Goal: Task Accomplishment & Management: Complete application form

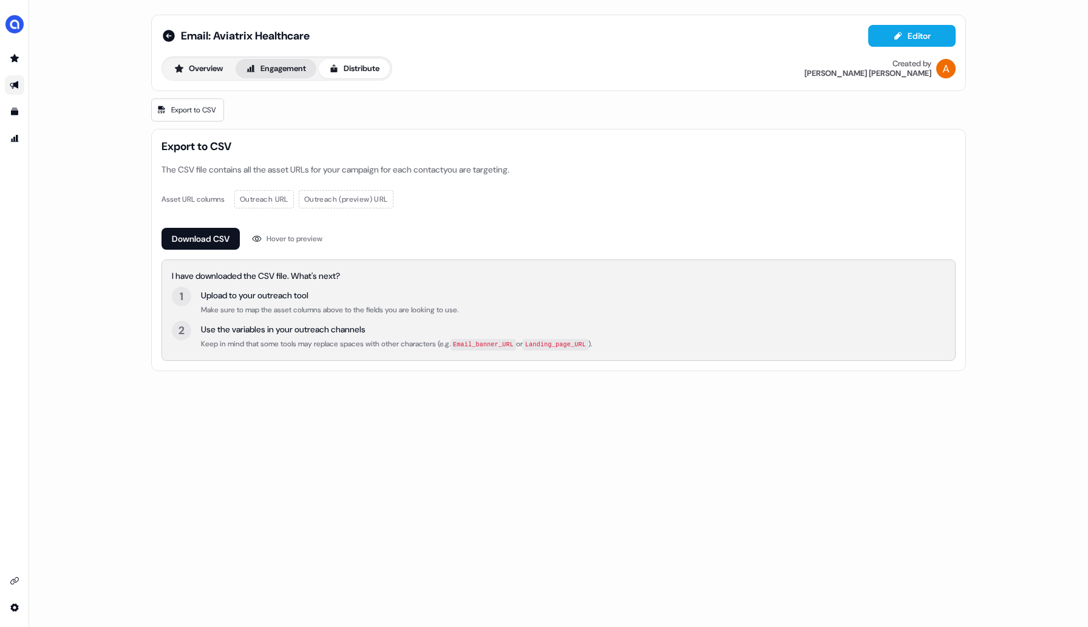
click at [275, 72] on button "Engagement" at bounding box center [276, 68] width 81 height 19
click at [202, 70] on button "Overview" at bounding box center [198, 68] width 69 height 19
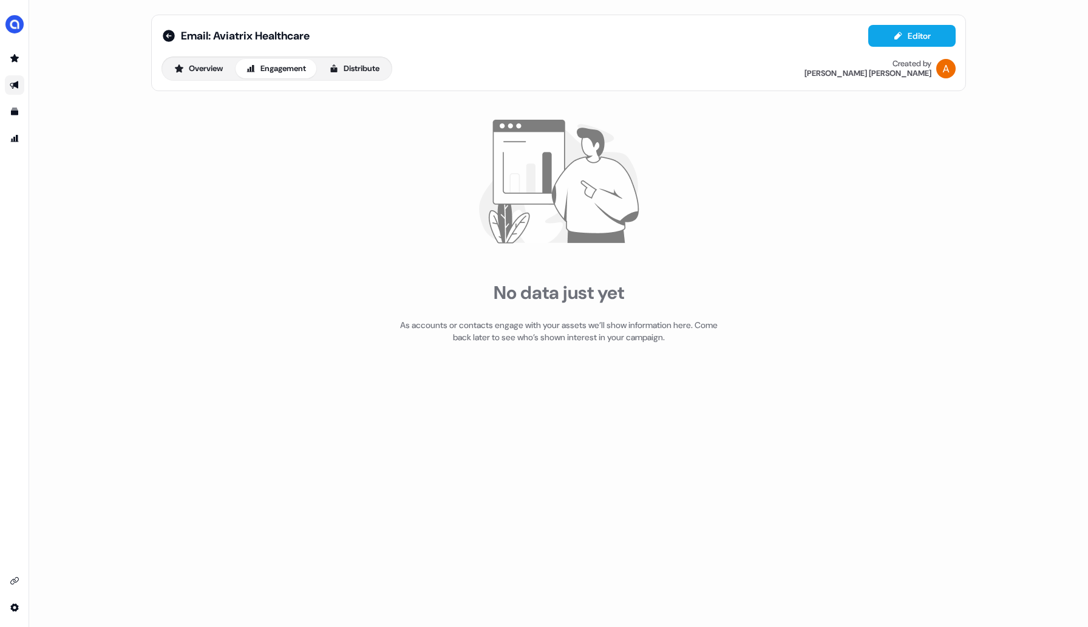
click at [284, 70] on button "Engagement" at bounding box center [276, 68] width 81 height 19
click at [232, 66] on button "Overview" at bounding box center [198, 68] width 69 height 19
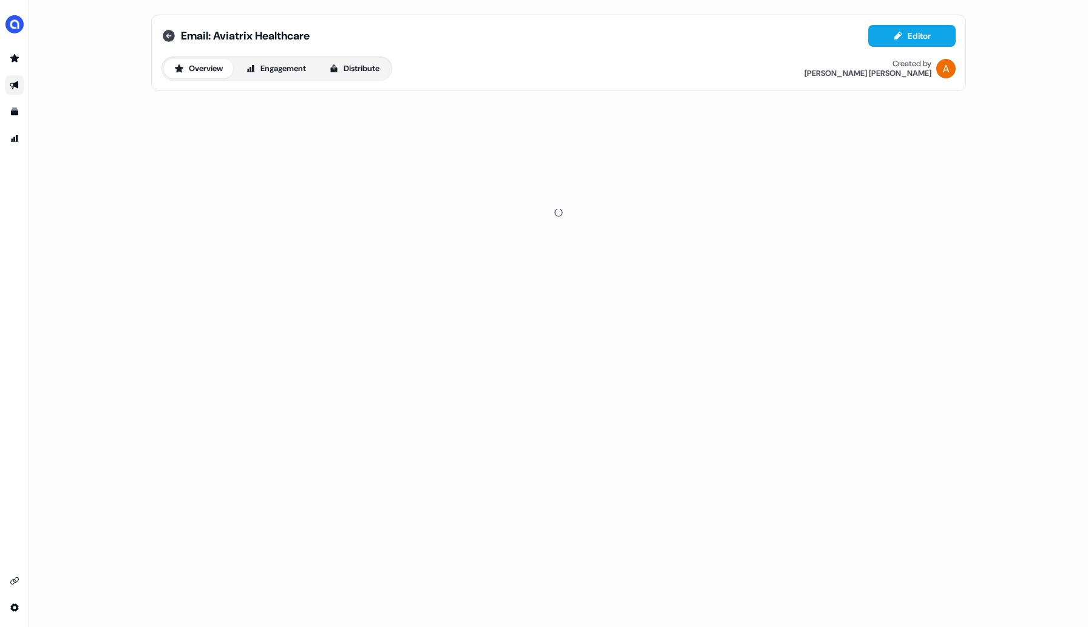
click at [168, 36] on icon at bounding box center [169, 36] width 15 height 15
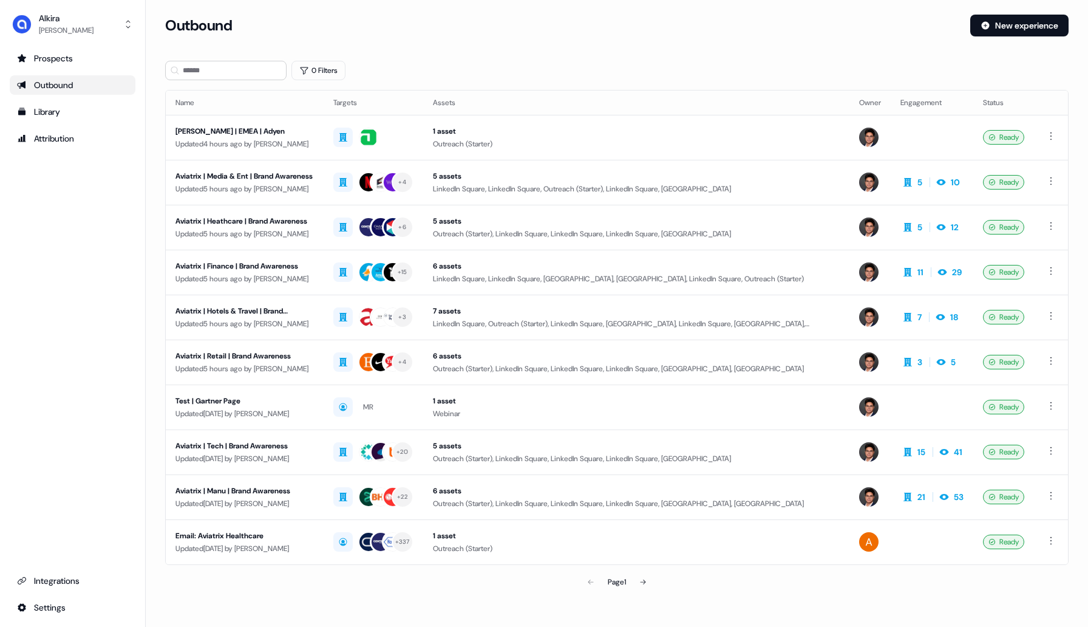
click at [55, 86] on div "Outbound" at bounding box center [72, 85] width 111 height 12
click at [82, 87] on div "Outbound" at bounding box center [72, 85] width 111 height 12
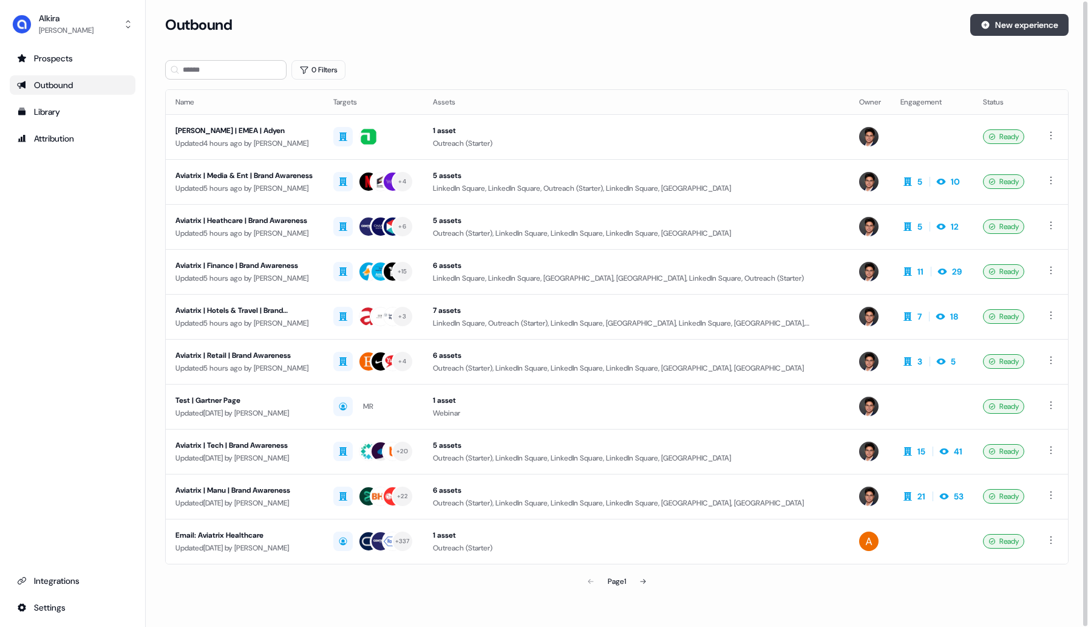
click at [1002, 29] on button "New experience" at bounding box center [1019, 25] width 98 height 22
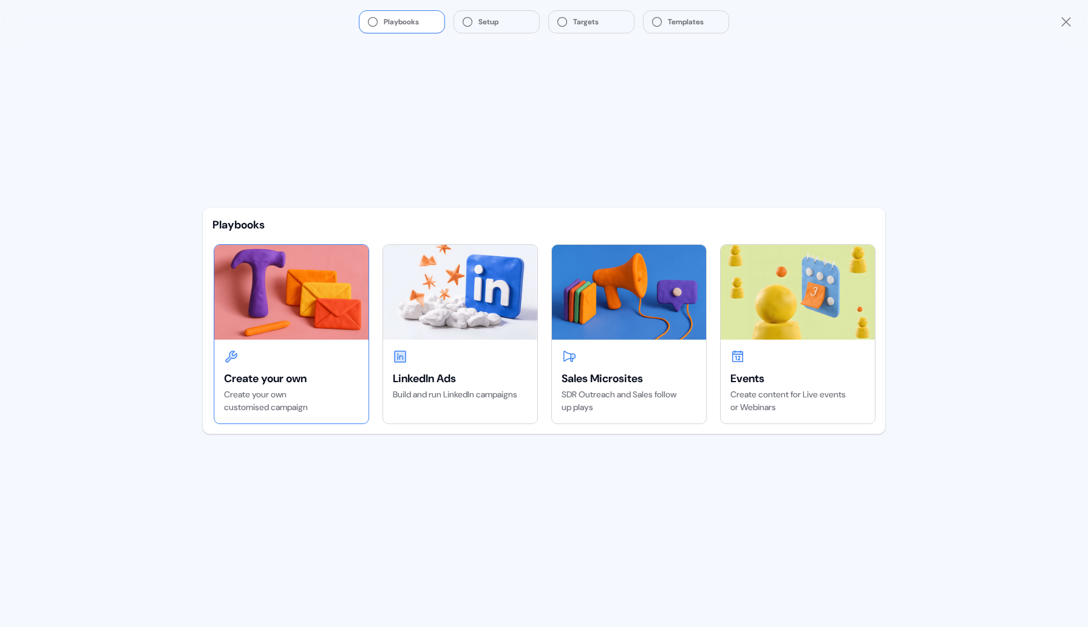
click at [303, 335] on img at bounding box center [291, 292] width 154 height 95
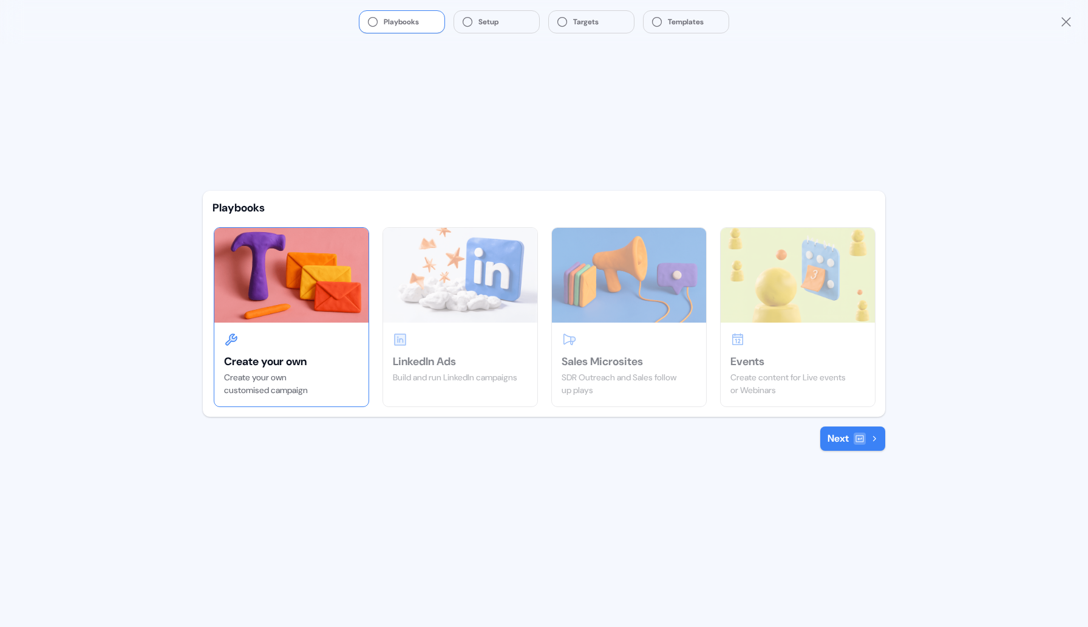
click at [851, 443] on button "Next" at bounding box center [852, 438] width 65 height 24
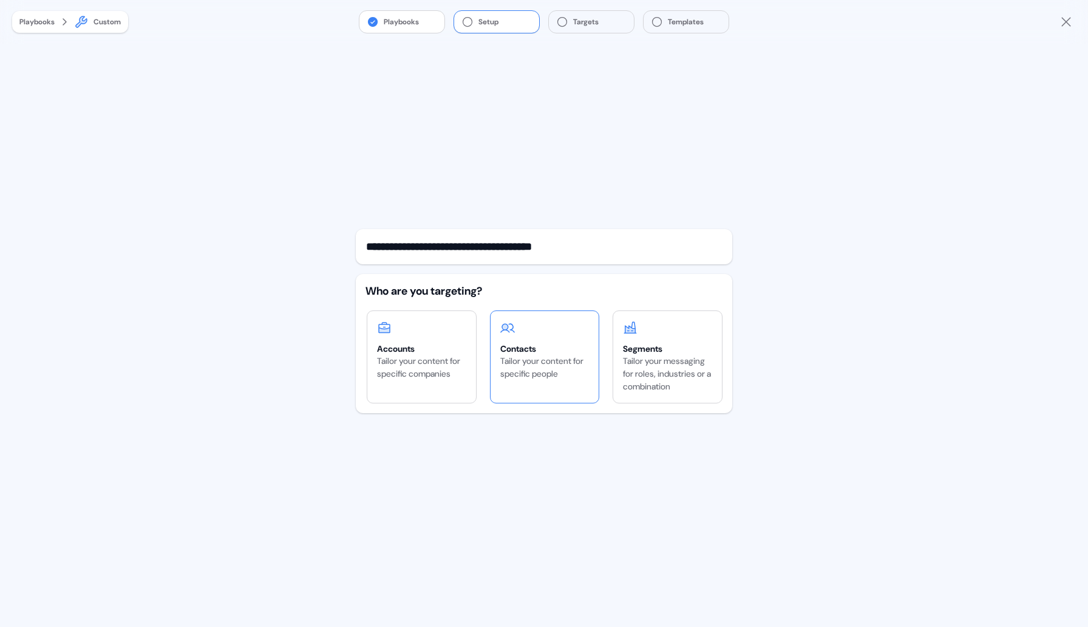
type input "**********"
click at [541, 345] on div "Contacts" at bounding box center [544, 348] width 89 height 12
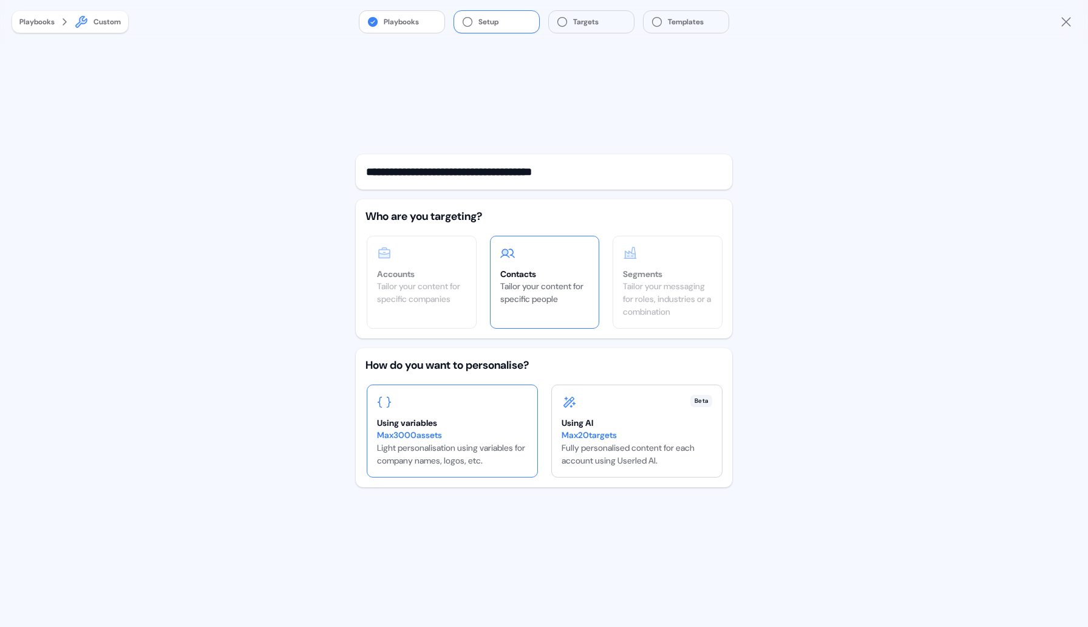
click at [469, 427] on div "Using variables" at bounding box center [452, 423] width 151 height 12
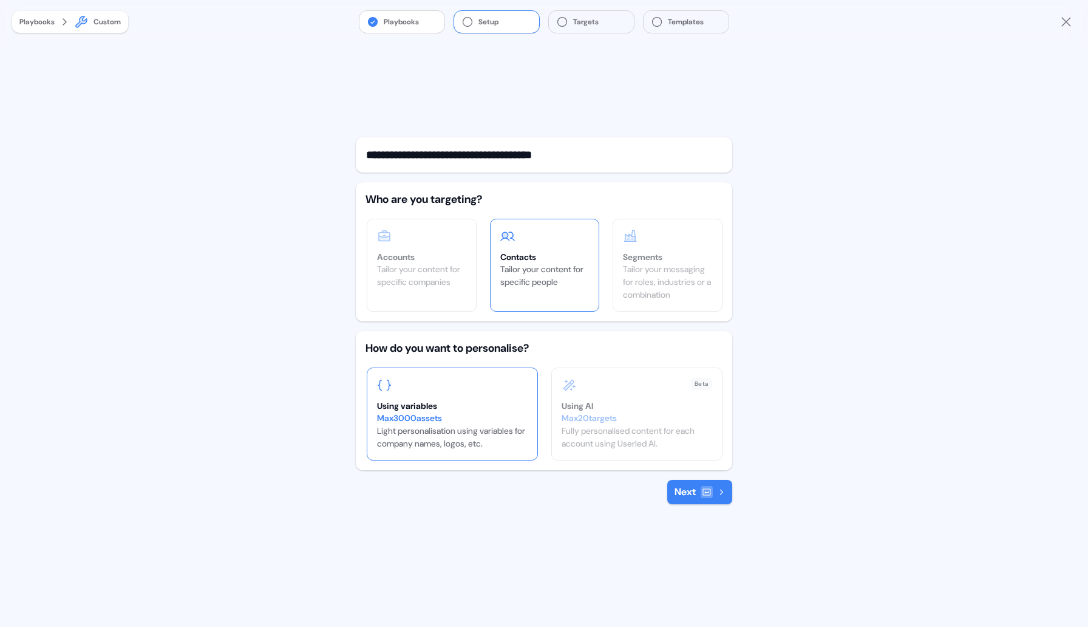
click at [718, 478] on div "**********" at bounding box center [544, 320] width 376 height 367
click at [700, 495] on button "Next" at bounding box center [699, 492] width 65 height 24
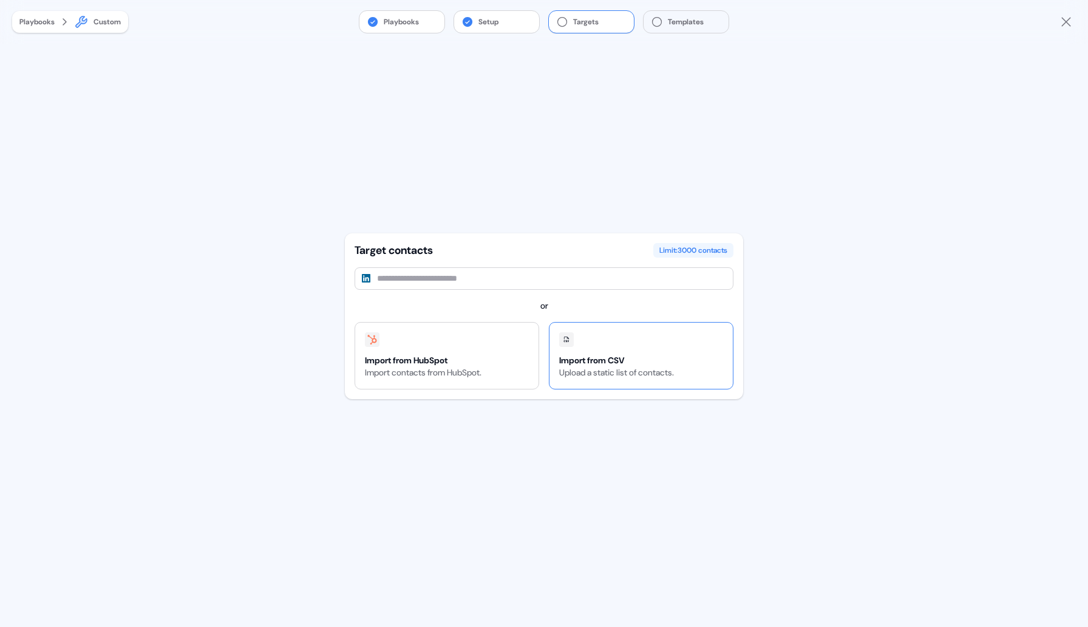
click at [621, 359] on div "Import from CSV" at bounding box center [616, 360] width 115 height 12
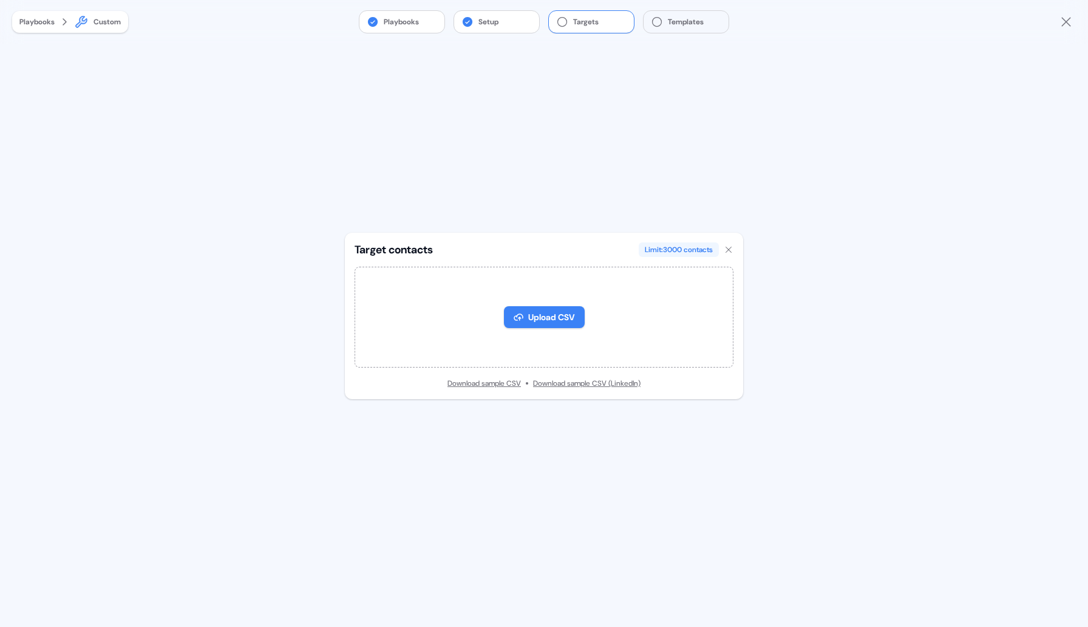
click at [517, 311] on button "Upload CSV" at bounding box center [544, 317] width 81 height 22
type input "**********"
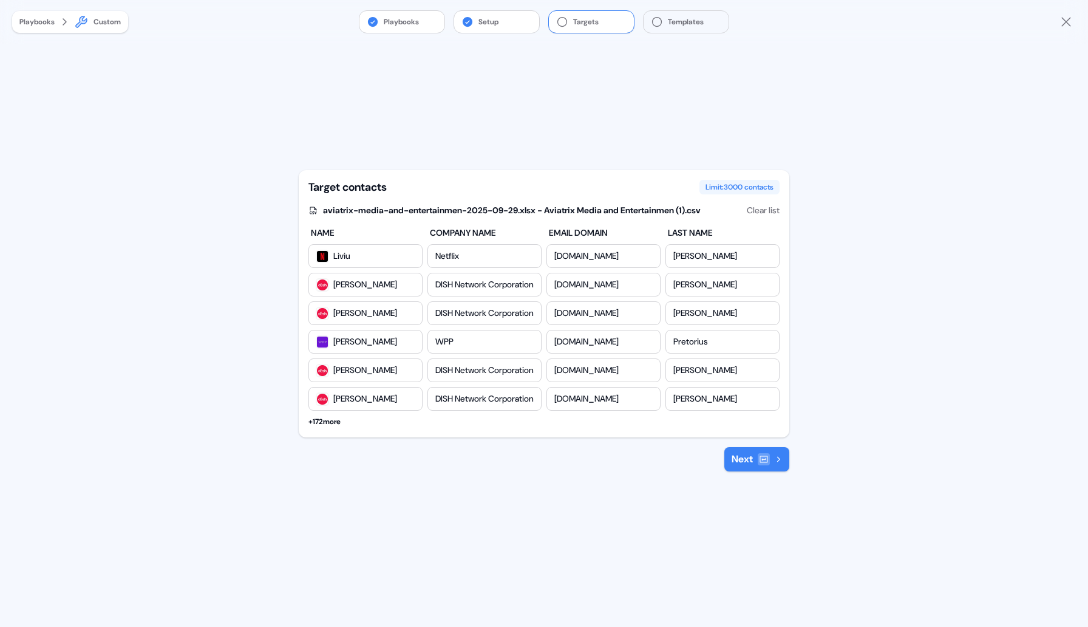
click at [760, 471] on button "Next" at bounding box center [756, 459] width 65 height 24
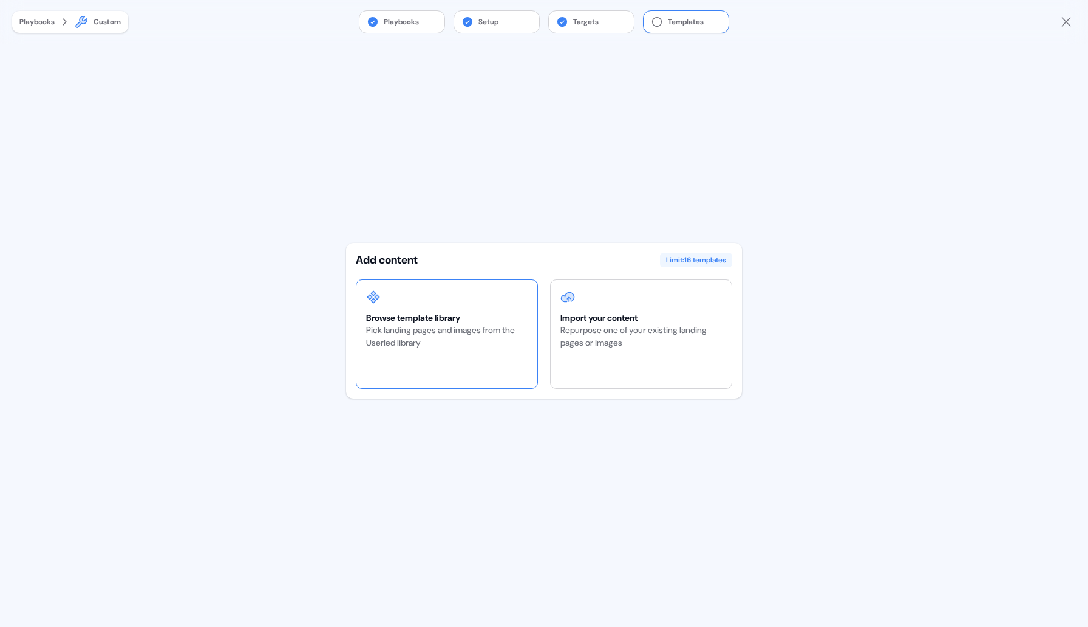
click at [481, 350] on div "Browse template library Pick landing pages and images from the Userled library" at bounding box center [446, 334] width 181 height 108
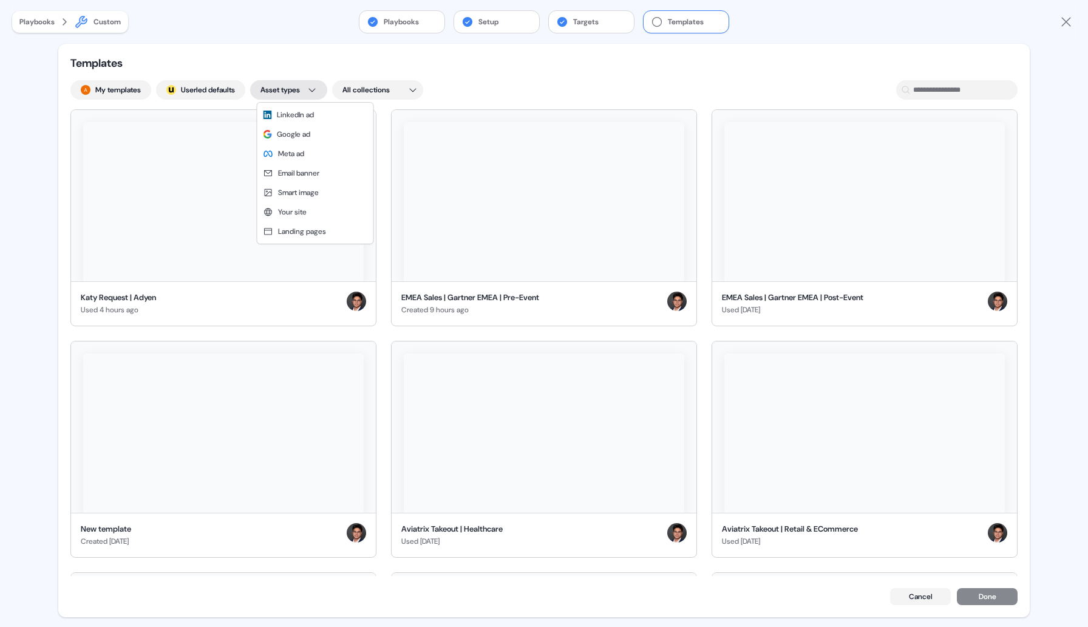
click at [307, 89] on html "For the best experience switch devices to a bigger screen. Go to [DOMAIN_NAME] …" at bounding box center [544, 313] width 1088 height 627
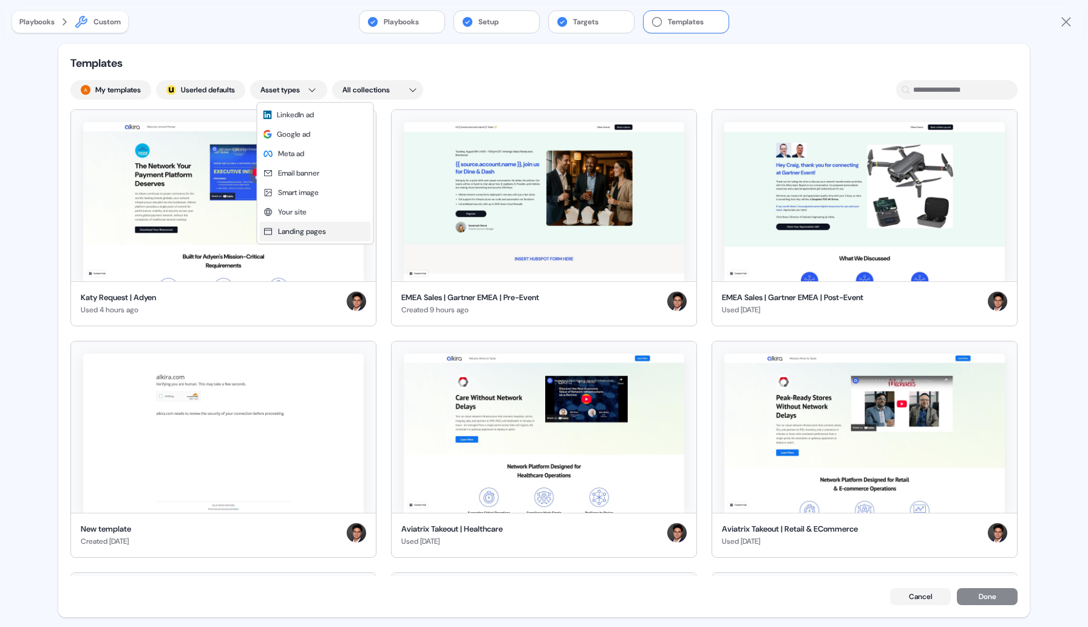
click at [281, 231] on span "Landing pages" at bounding box center [302, 231] width 48 height 10
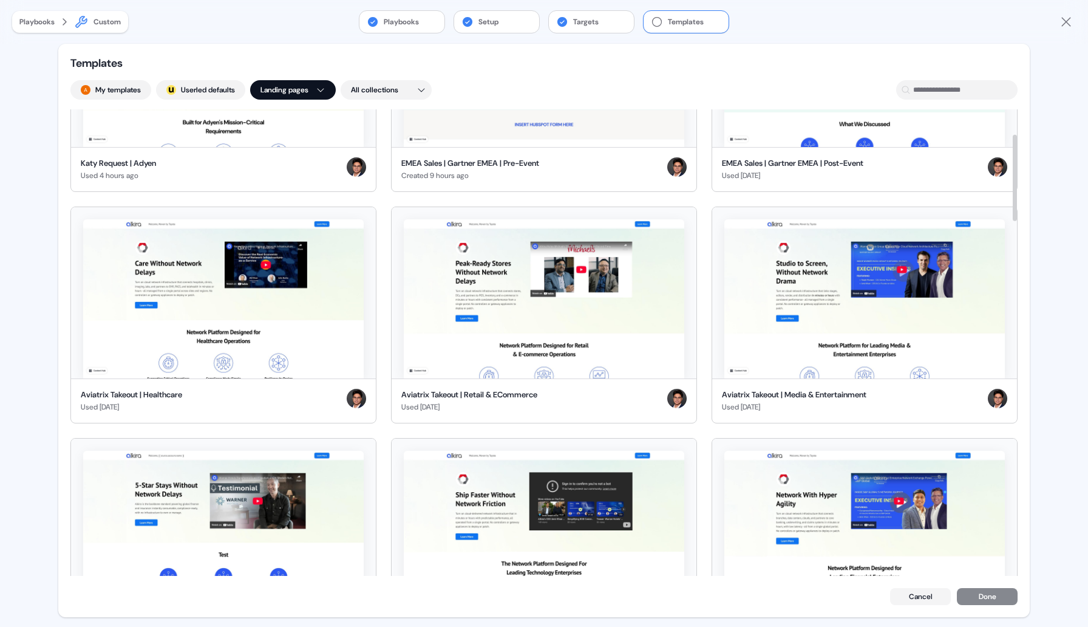
scroll to position [170, 0]
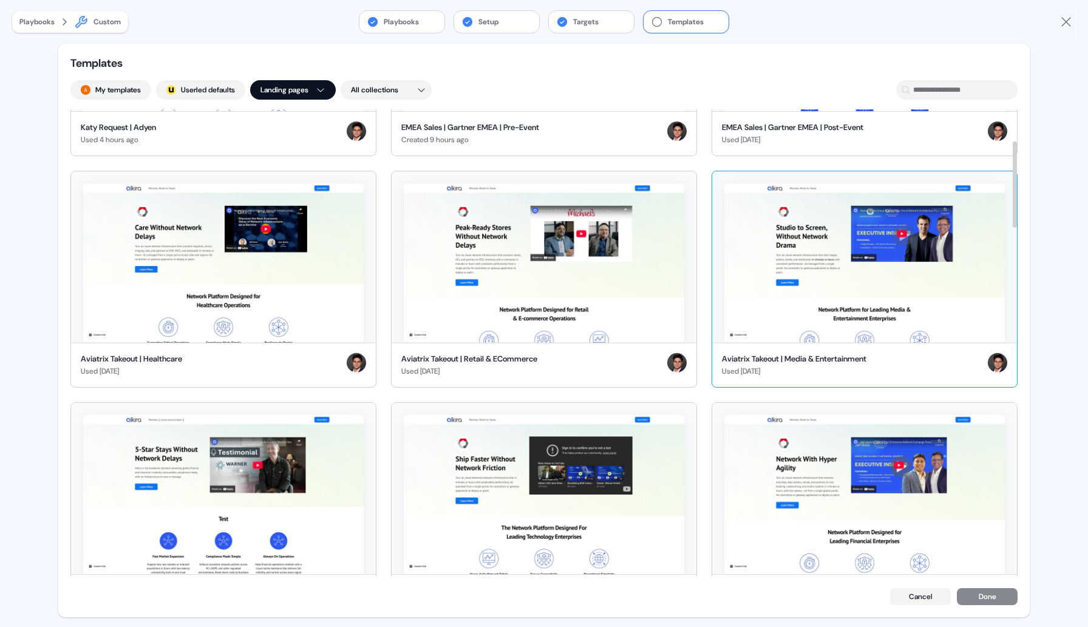
click at [838, 245] on img at bounding box center [864, 262] width 281 height 159
click at [987, 600] on button "Done" at bounding box center [987, 597] width 61 height 17
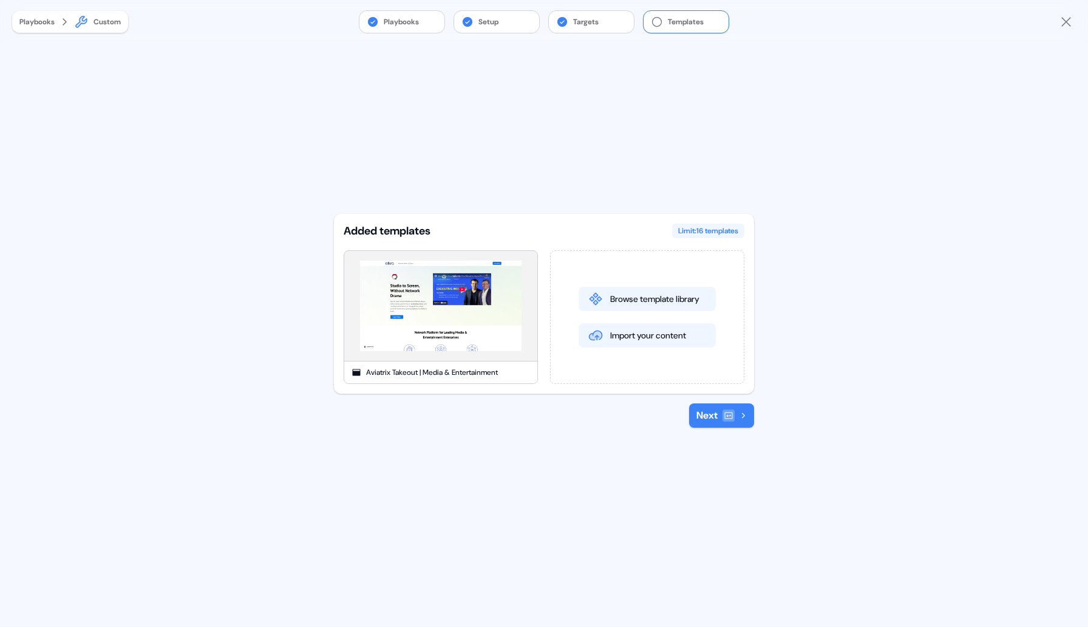
click at [713, 422] on button "Next" at bounding box center [721, 415] width 65 height 24
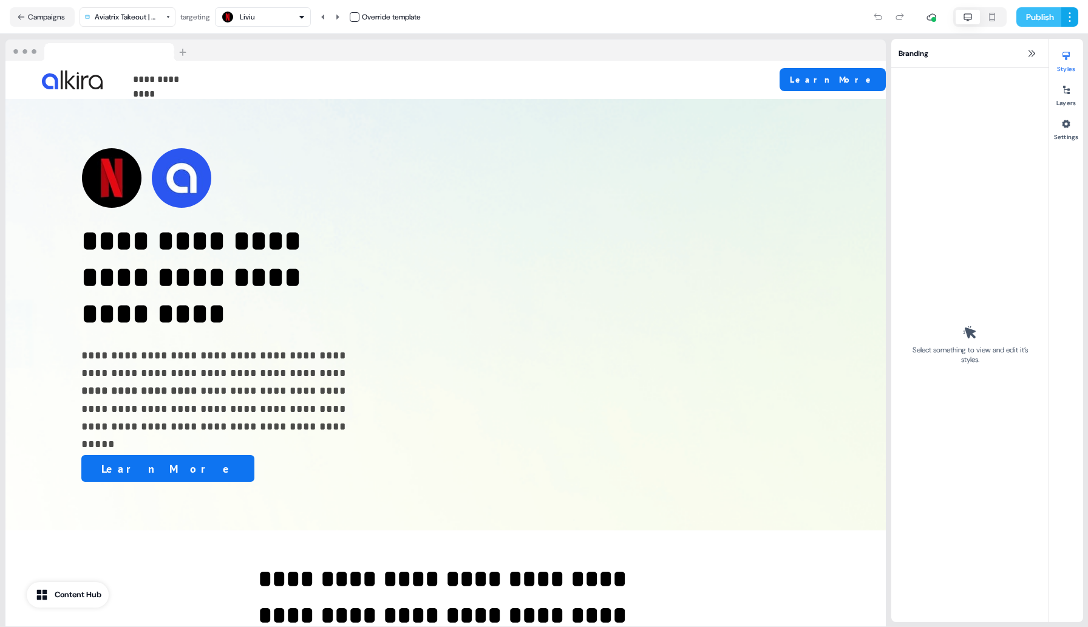
click at [1047, 17] on button "Publish" at bounding box center [1038, 16] width 45 height 19
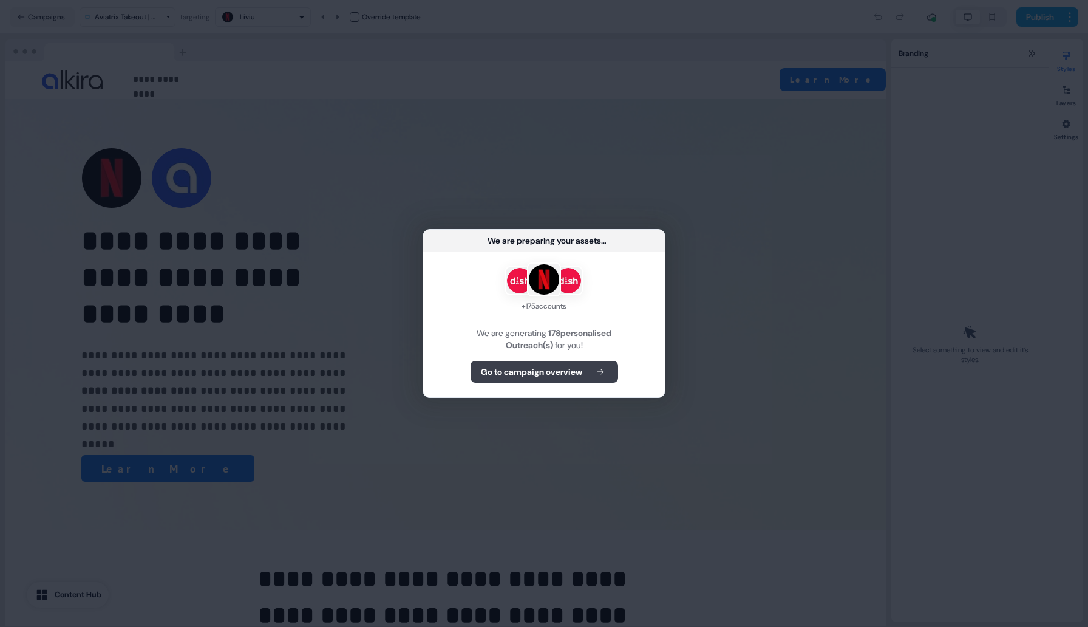
click at [553, 372] on b "Go to campaign overview" at bounding box center [531, 372] width 101 height 12
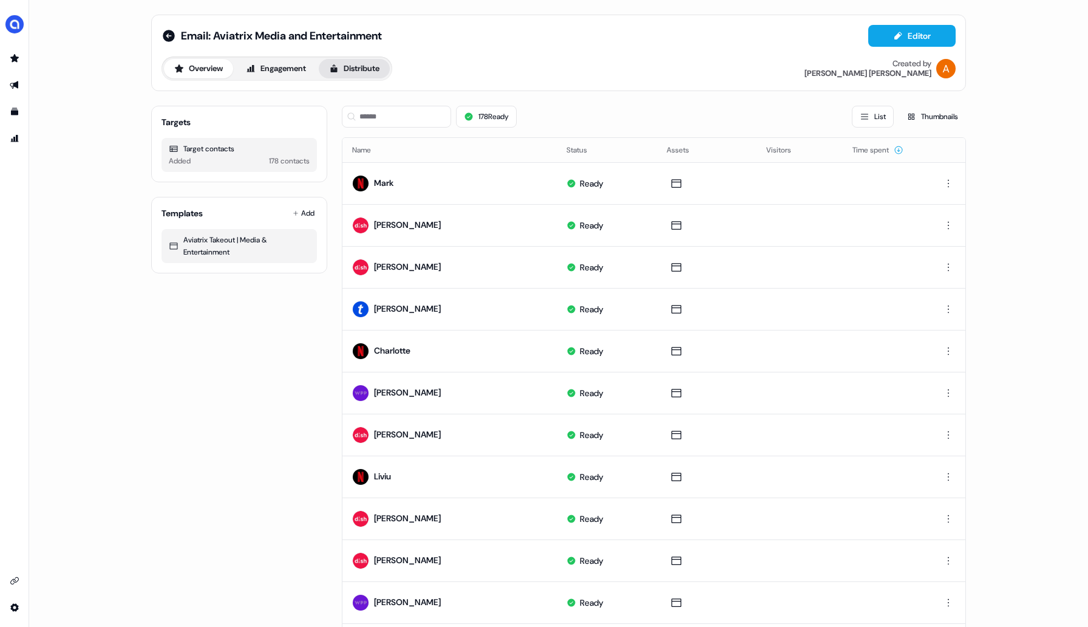
click at [369, 71] on button "Distribute" at bounding box center [354, 68] width 71 height 19
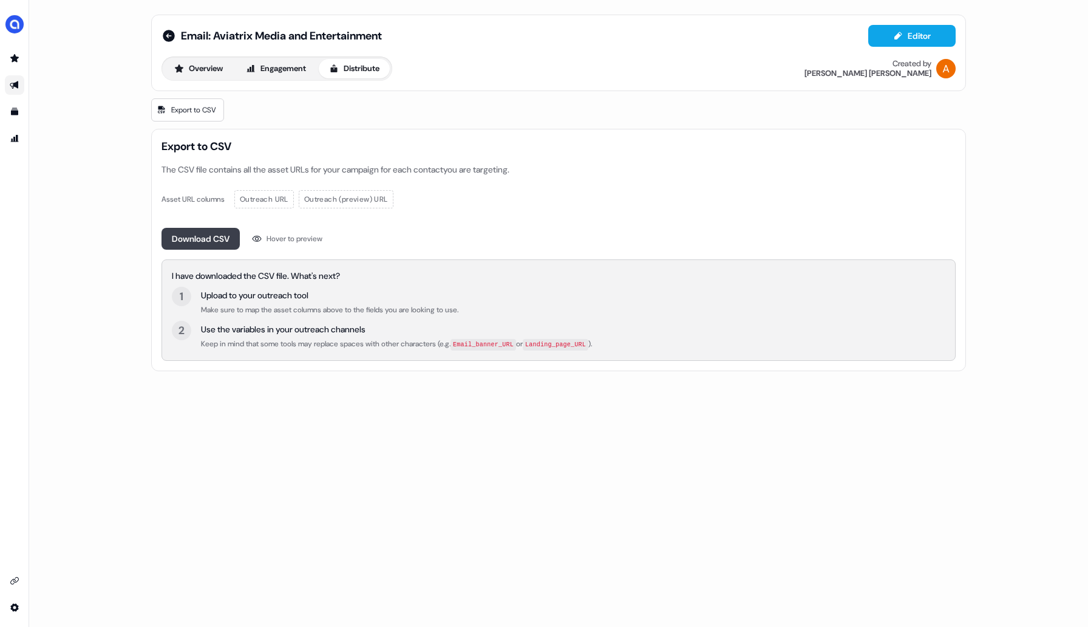
click at [211, 243] on button "Download CSV" at bounding box center [201, 239] width 78 height 22
click at [199, 244] on button "Download CSV" at bounding box center [201, 239] width 78 height 22
